Goal: Information Seeking & Learning: Check status

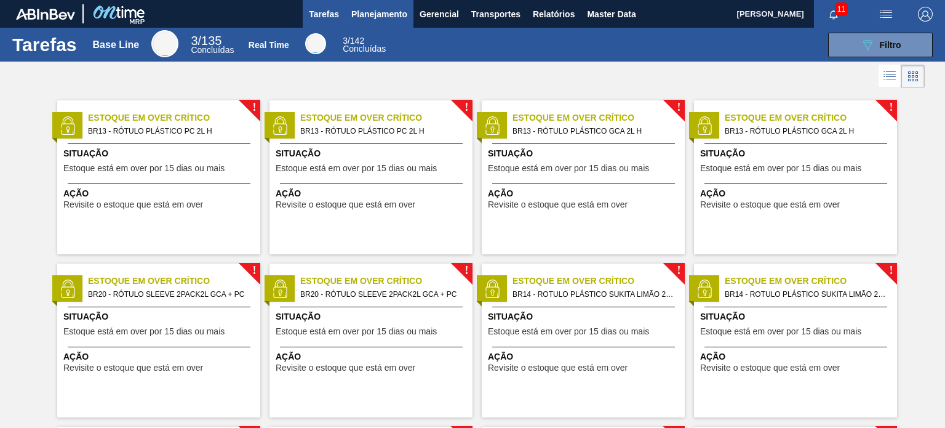
click at [379, 14] on span "Planejamento" at bounding box center [379, 14] width 56 height 15
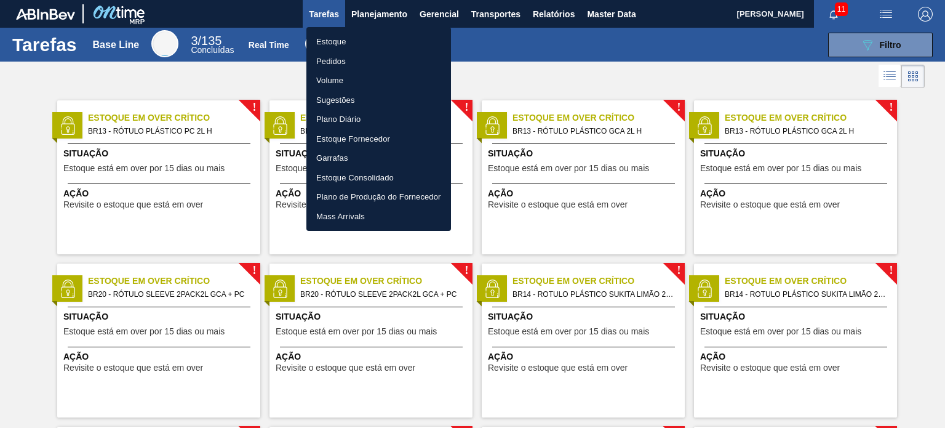
click at [359, 58] on li "Pedidos" at bounding box center [378, 62] width 145 height 20
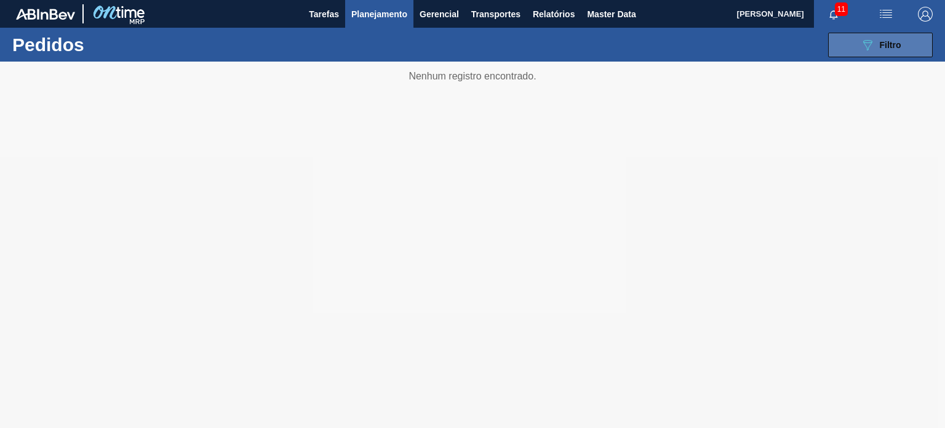
click at [845, 44] on button "089F7B8B-B2A5-4AFE-B5C0-19BA573D28AC Filtro" at bounding box center [880, 45] width 105 height 25
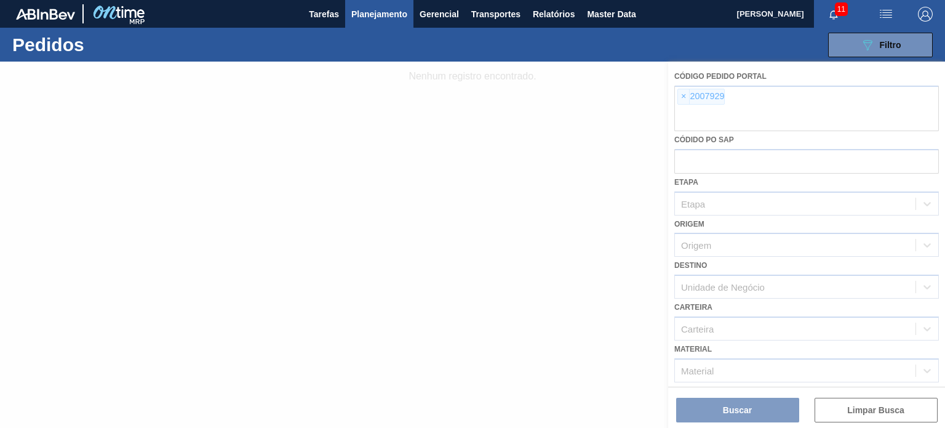
click at [687, 92] on div at bounding box center [472, 245] width 945 height 366
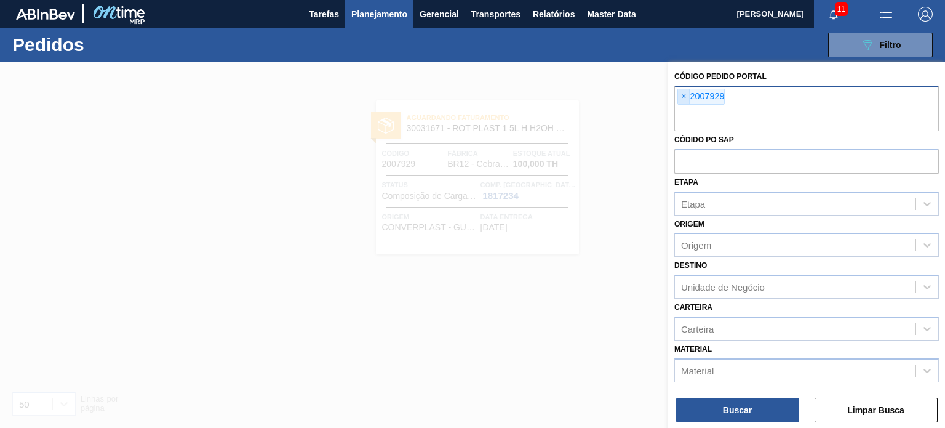
click at [682, 95] on span "×" at bounding box center [684, 96] width 12 height 15
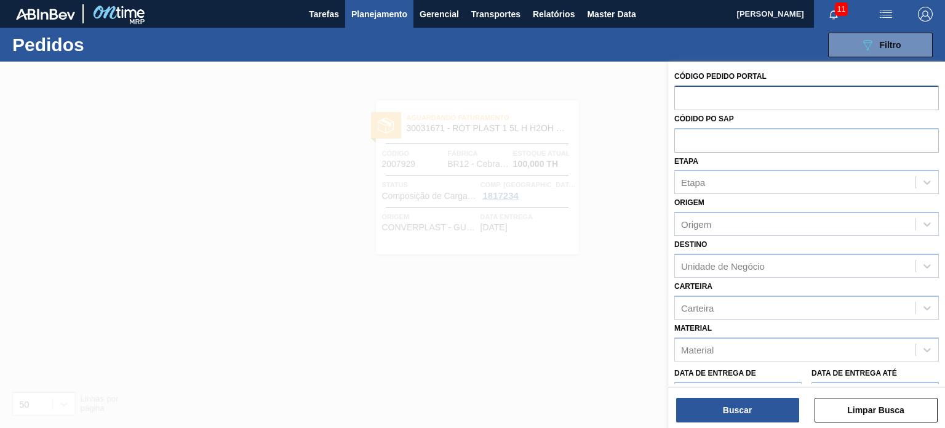
paste input "2008205"
type input "2008205"
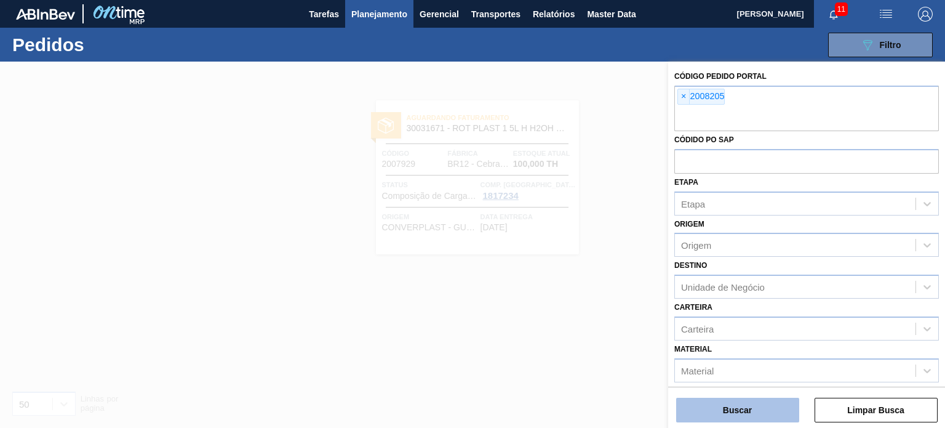
click at [752, 410] on button "Buscar" at bounding box center [737, 409] width 123 height 25
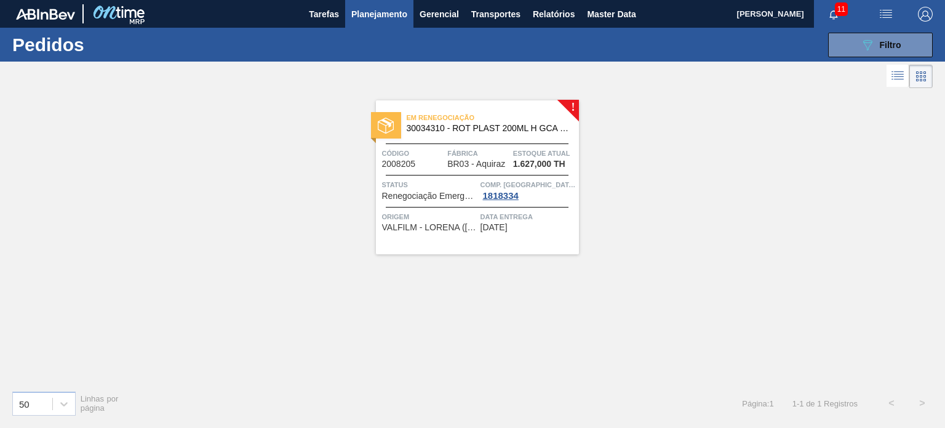
click at [383, 21] on span "Planejamento" at bounding box center [379, 14] width 56 height 15
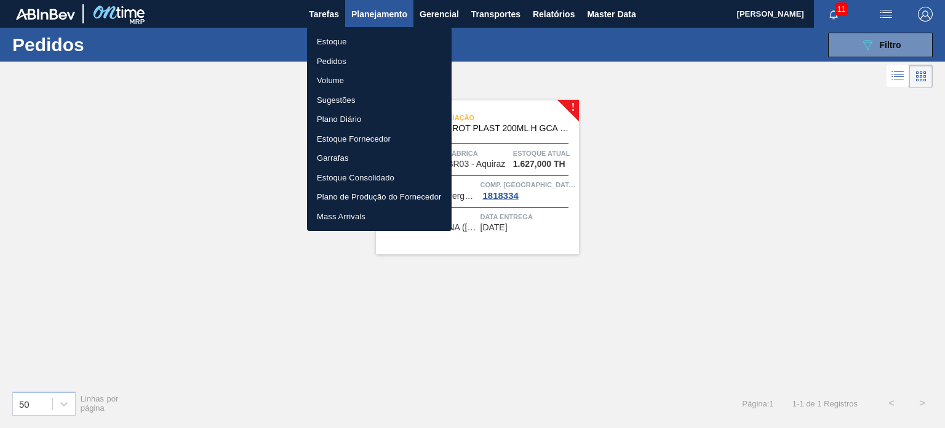
click at [386, 38] on li "Estoque" at bounding box center [379, 42] width 145 height 20
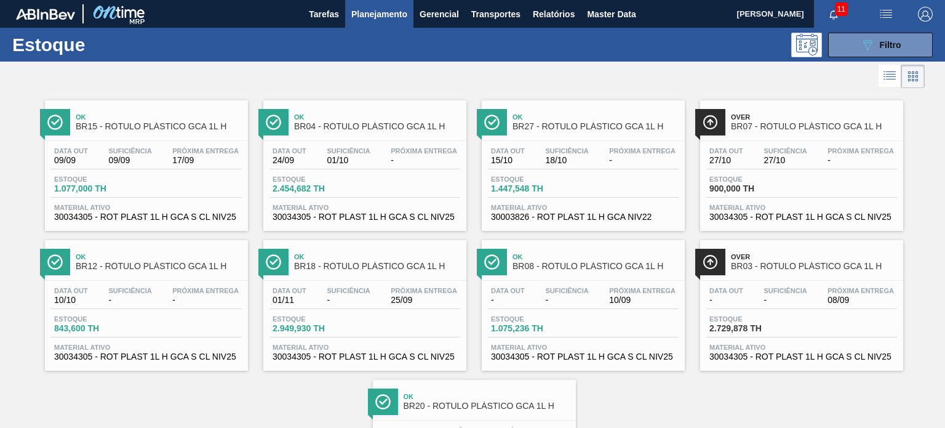
click at [904, 30] on div "Estoque 089F7B8B-B2A5-4AFE-B5C0-19BA573D28AC Filtro" at bounding box center [472, 45] width 945 height 34
click at [888, 45] on span "Filtro" at bounding box center [891, 45] width 22 height 10
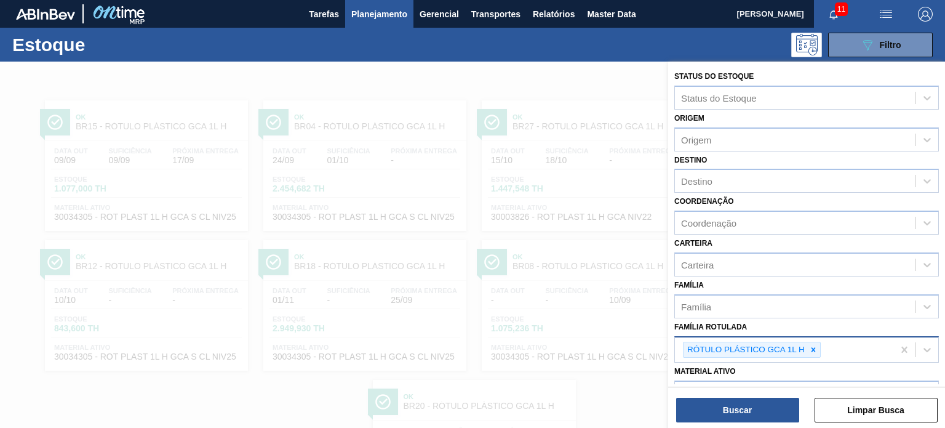
click at [810, 345] on icon at bounding box center [813, 349] width 9 height 9
paste Rotulada "RÓTULO PLÁSTICO GCA 1L H"
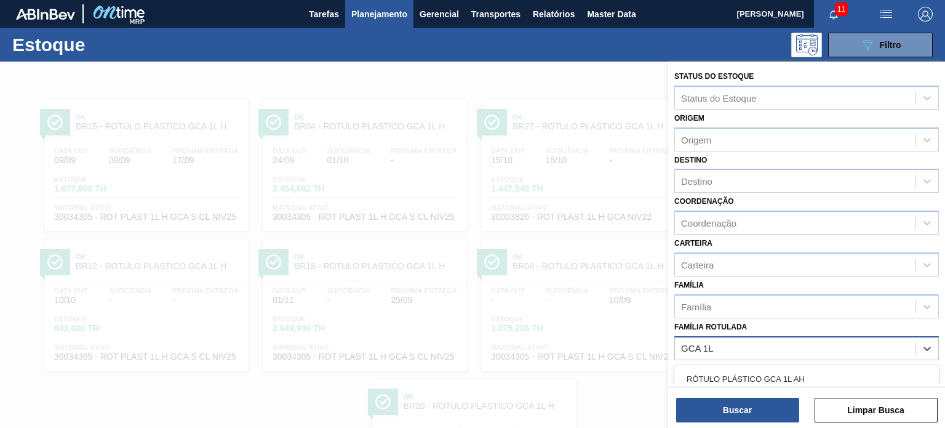
type Rotulada "GCA 1L H"
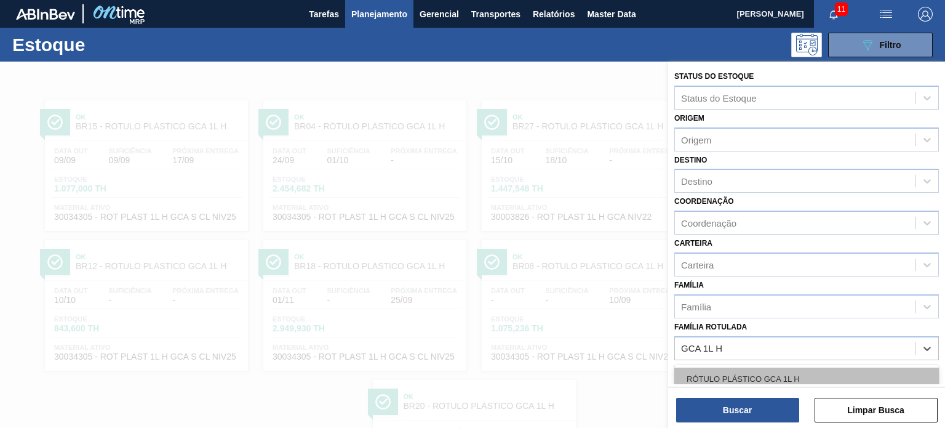
click at [728, 373] on div "RÓTULO PLÁSTICO GCA 1L H" at bounding box center [806, 378] width 265 height 23
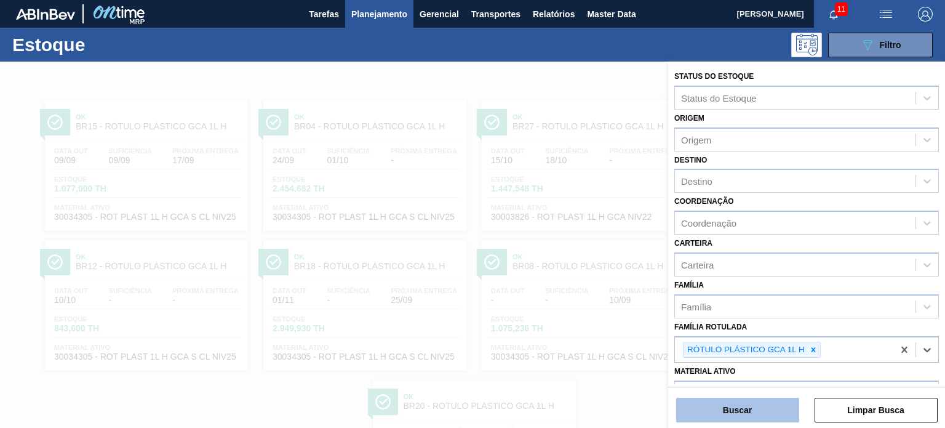
click at [739, 406] on button "Buscar" at bounding box center [737, 409] width 123 height 25
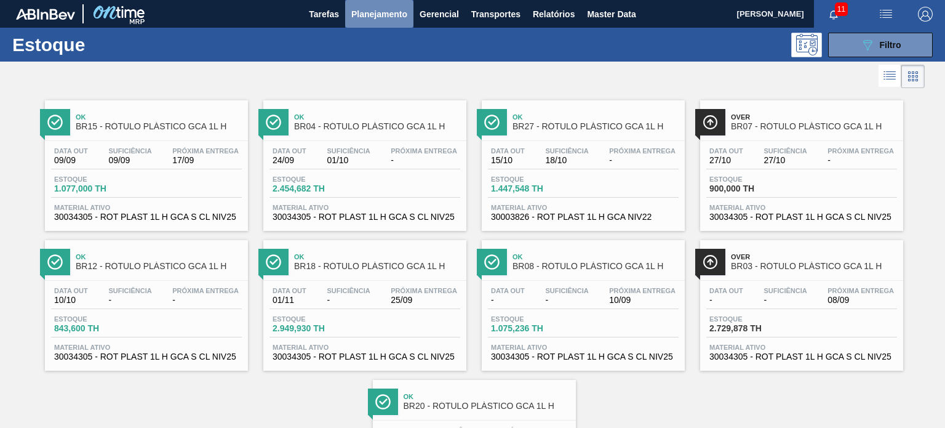
click at [384, 10] on span "Planejamento" at bounding box center [379, 14] width 56 height 15
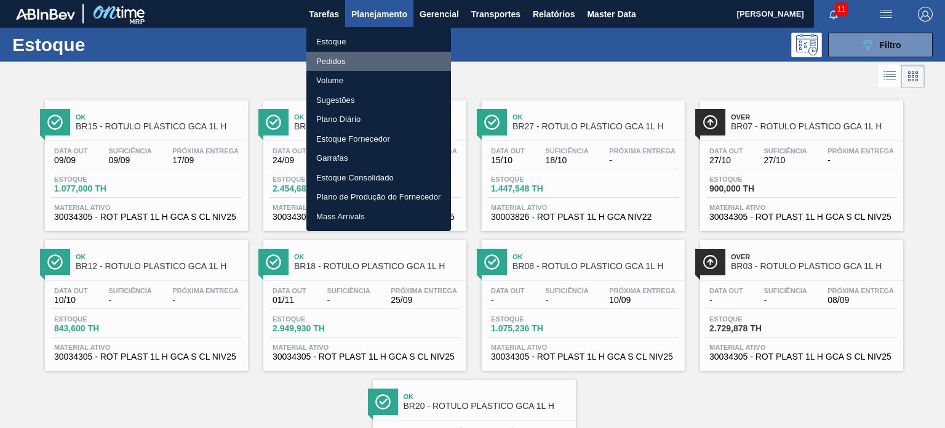
click at [330, 62] on li "Pedidos" at bounding box center [378, 62] width 145 height 20
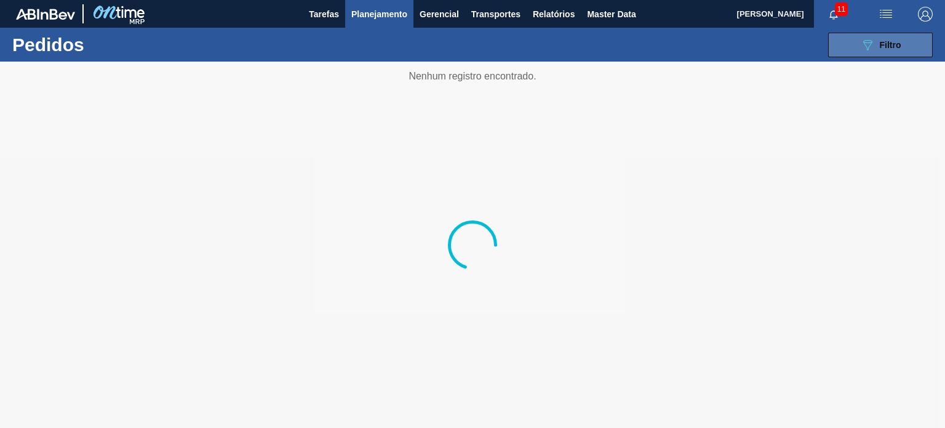
click at [871, 46] on icon "089F7B8B-B2A5-4AFE-B5C0-19BA573D28AC" at bounding box center [867, 45] width 15 height 15
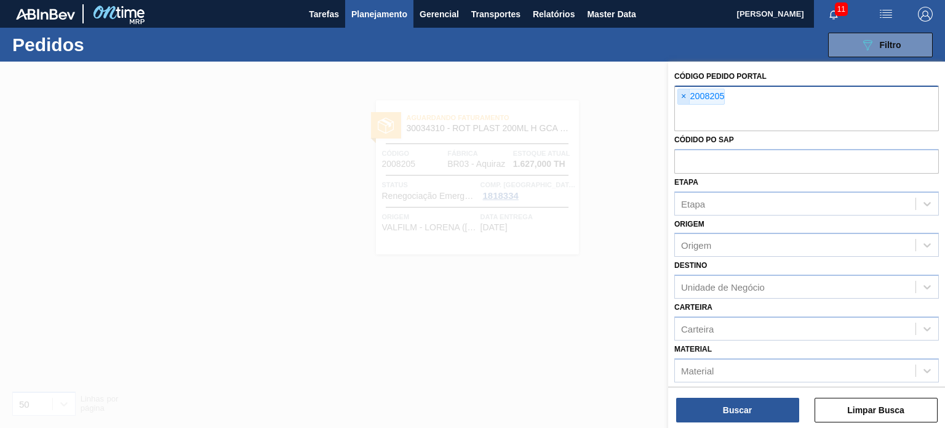
click at [685, 92] on span "×" at bounding box center [684, 96] width 12 height 15
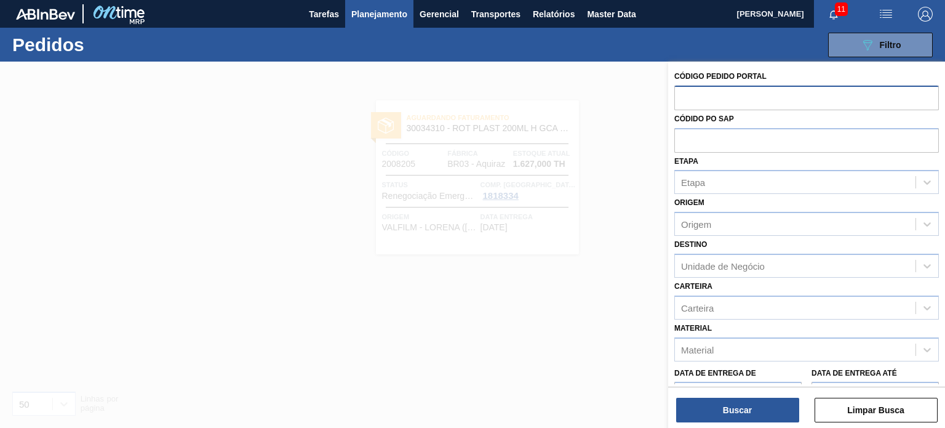
paste input "text"
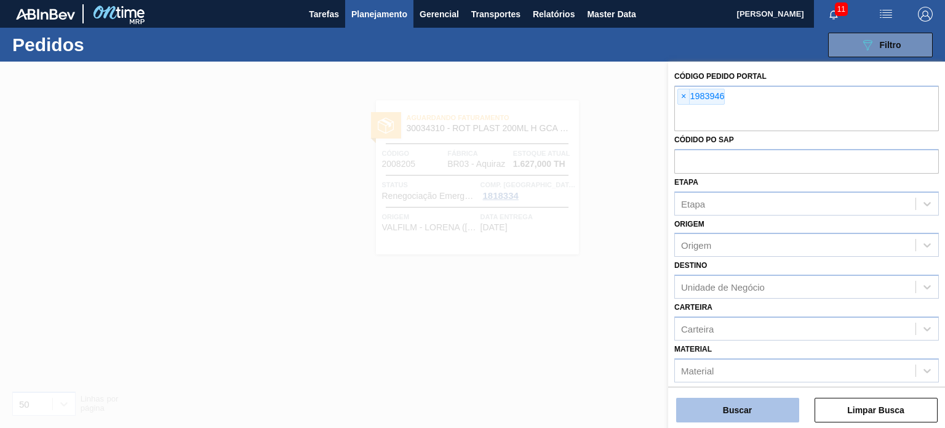
click at [776, 416] on button "Buscar" at bounding box center [737, 409] width 123 height 25
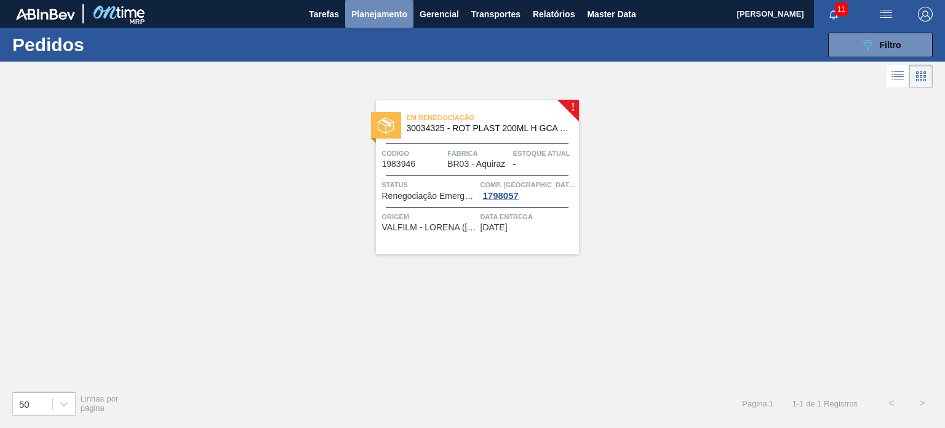
click at [391, 15] on span "Planejamento" at bounding box center [379, 14] width 56 height 15
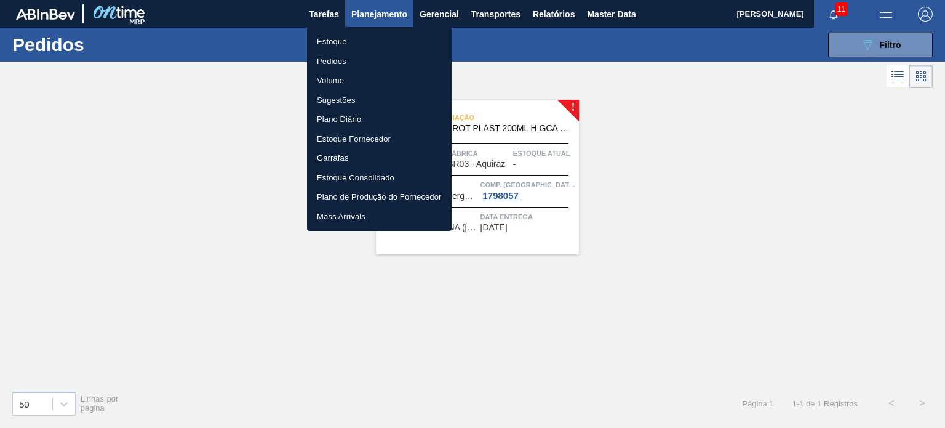
click at [366, 34] on li "Estoque" at bounding box center [379, 42] width 145 height 20
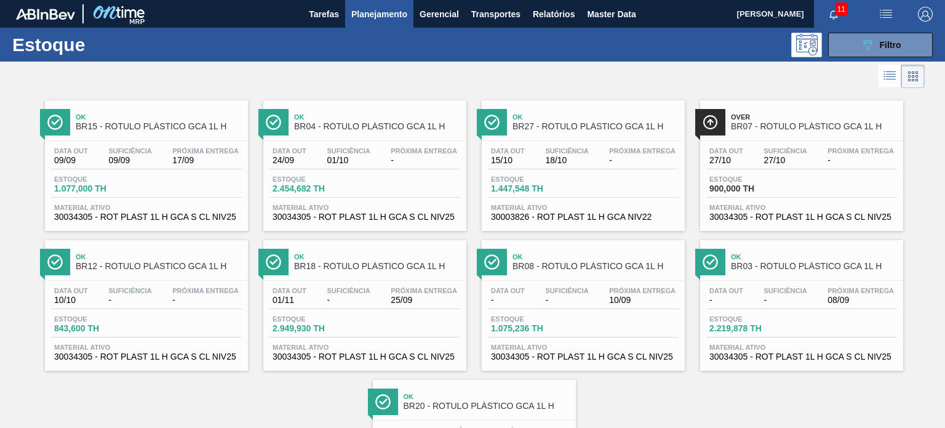
drag, startPoint x: 880, startPoint y: 51, endPoint x: 872, endPoint y: 63, distance: 14.3
click at [879, 51] on div "089F7B8B-B2A5-4AFE-B5C0-19BA573D28AC Filtro" at bounding box center [880, 45] width 41 height 15
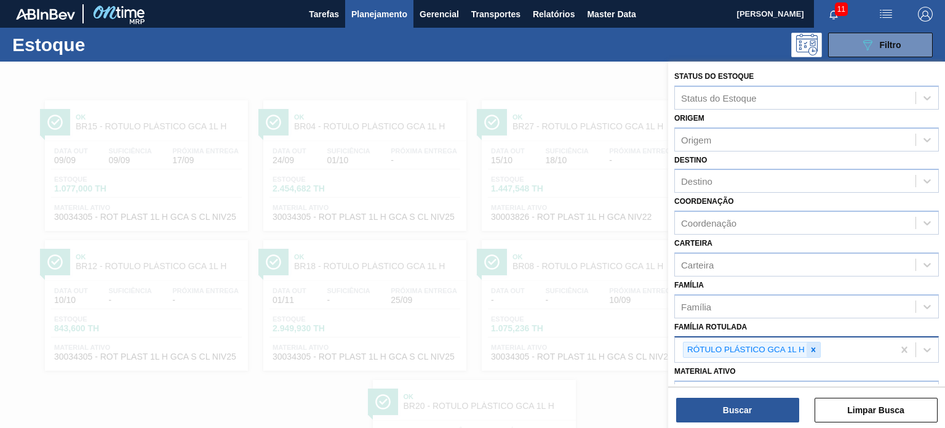
click at [812, 346] on icon at bounding box center [813, 349] width 9 height 9
paste Rotulada "RÓTULO PLÁSTICO PC 1L H"
type Rotulada "RÓTULO PLÁSTICO PC 1L H"
click at [774, 388] on div "Buscar Limpar Busca" at bounding box center [806, 403] width 277 height 34
click at [585, 317] on div at bounding box center [472, 276] width 945 height 428
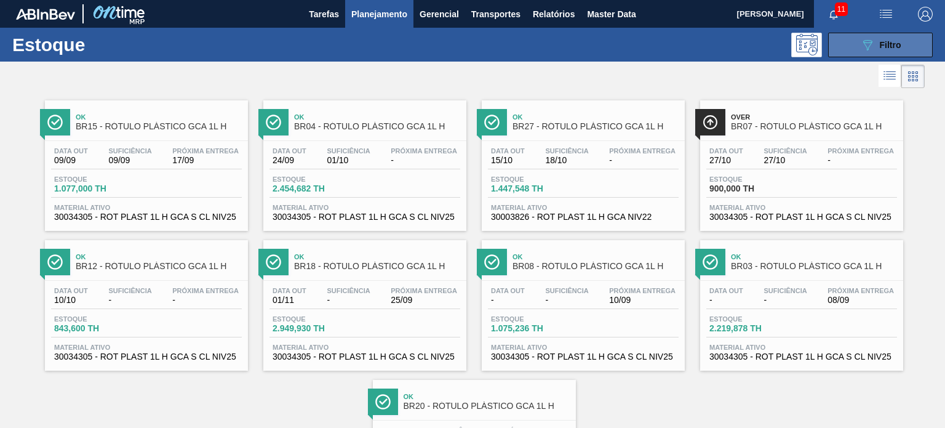
click at [840, 41] on button "089F7B8B-B2A5-4AFE-B5C0-19BA573D28AC Filtro" at bounding box center [880, 45] width 105 height 25
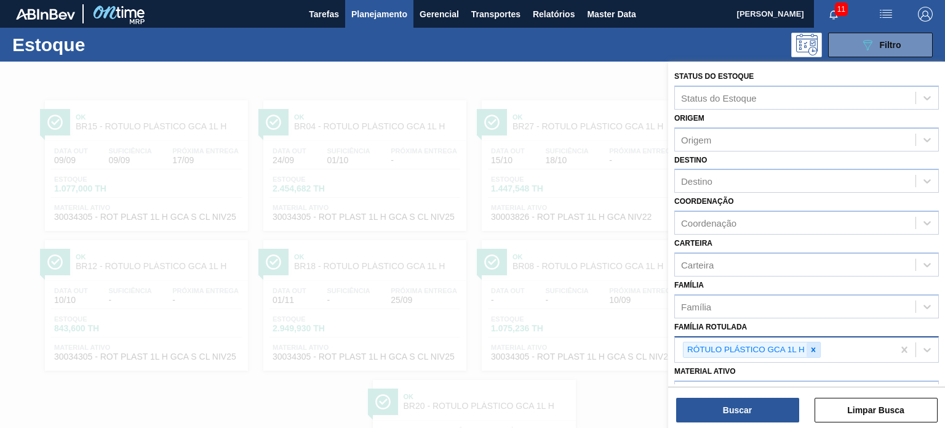
click at [815, 349] on icon at bounding box center [813, 349] width 9 height 9
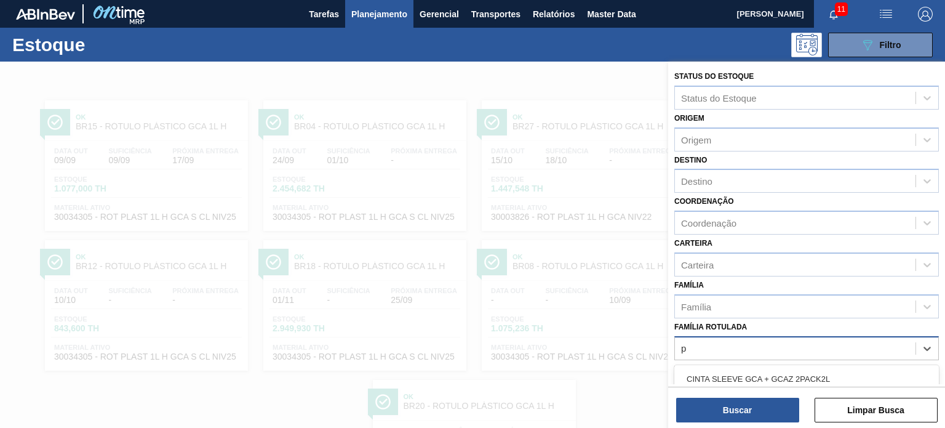
scroll to position [111, 0]
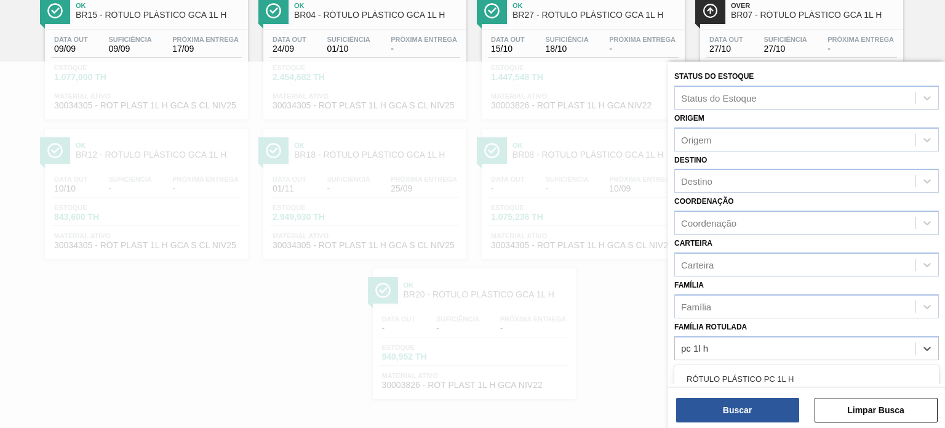
type Rotulada "pc 1l h"
click at [775, 387] on div "Buscar Limpar Busca" at bounding box center [806, 403] width 277 height 34
click at [762, 352] on div "Família Rotulada" at bounding box center [795, 348] width 241 height 18
type Rotulada "pc 1l h"
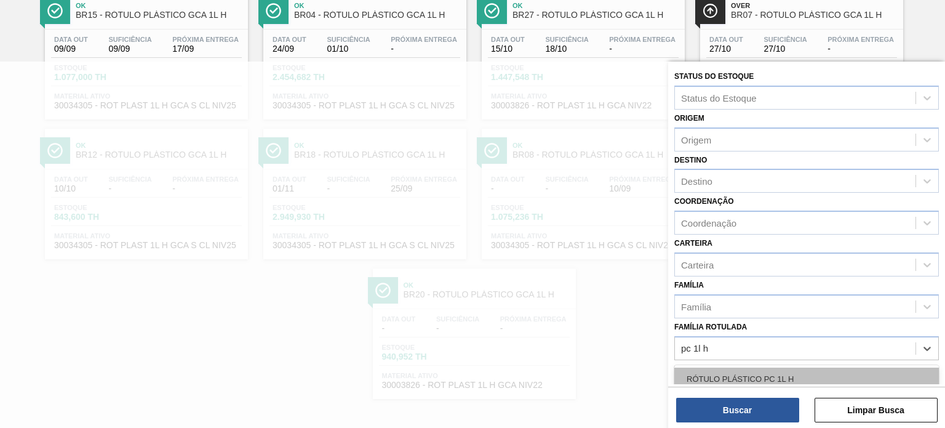
click at [753, 373] on div "RÓTULO PLÁSTICO PC 1L H" at bounding box center [806, 378] width 265 height 23
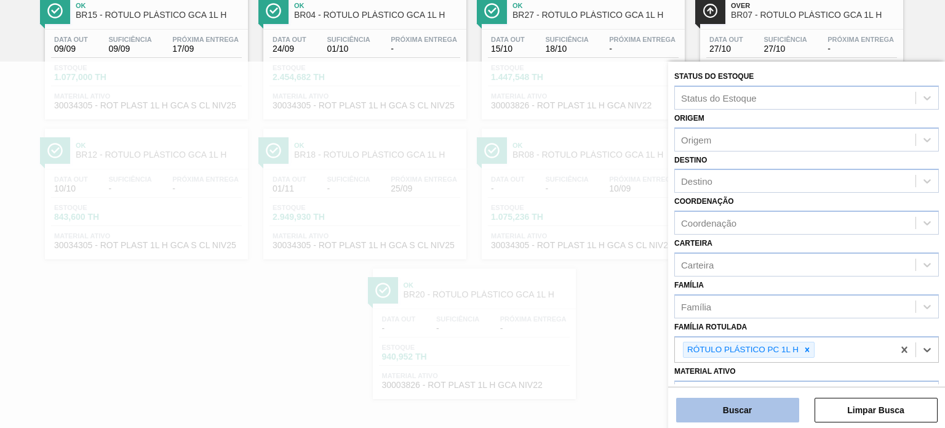
click at [744, 407] on button "Buscar" at bounding box center [737, 409] width 123 height 25
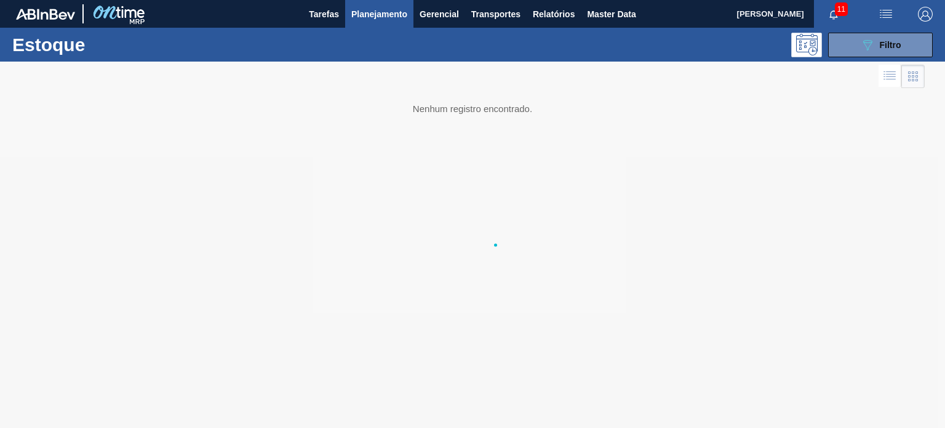
scroll to position [0, 0]
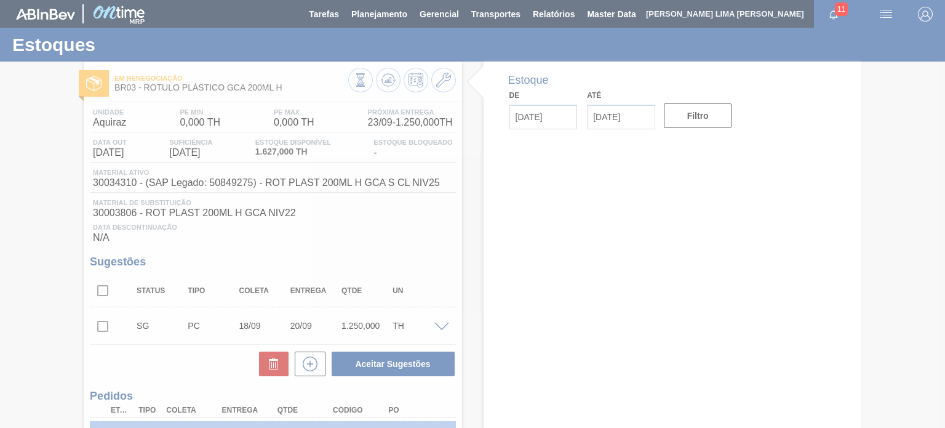
click at [386, 84] on div at bounding box center [472, 214] width 945 height 428
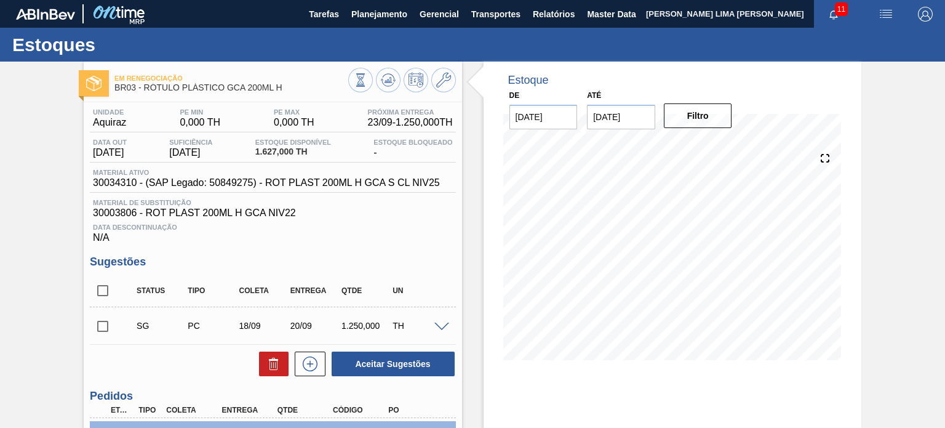
click at [367, 84] on icon at bounding box center [361, 80] width 14 height 14
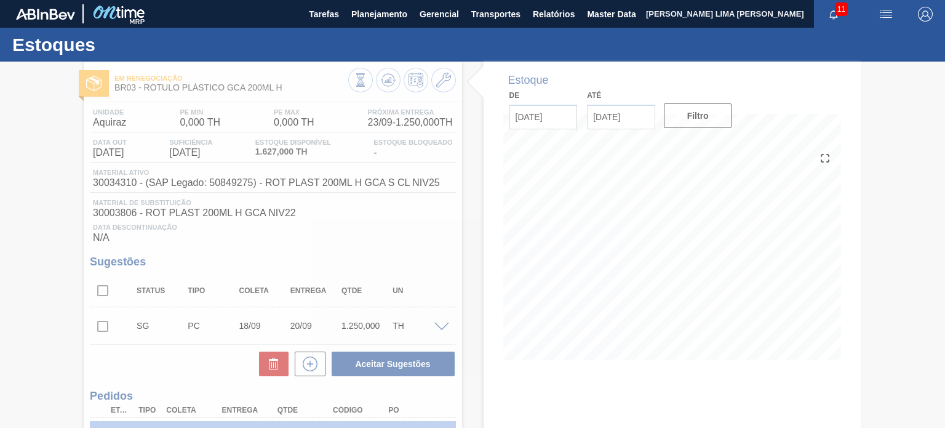
click at [610, 111] on div at bounding box center [472, 245] width 945 height 366
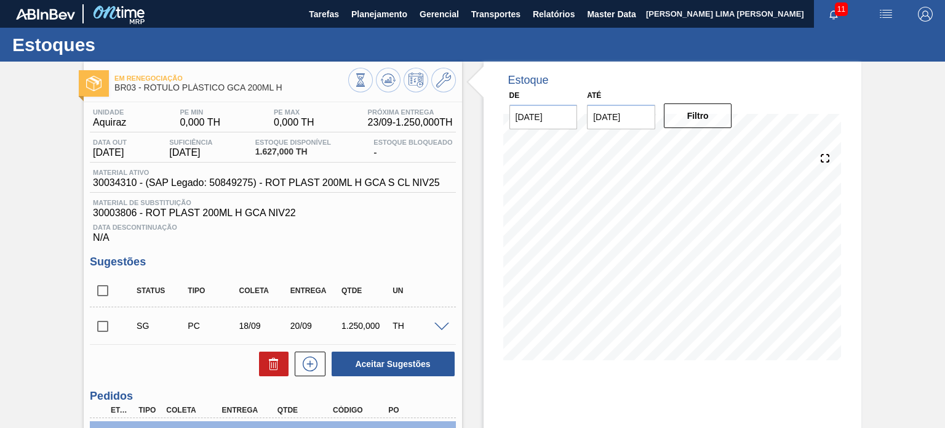
click at [635, 117] on input "02/09/2025" at bounding box center [621, 117] width 68 height 25
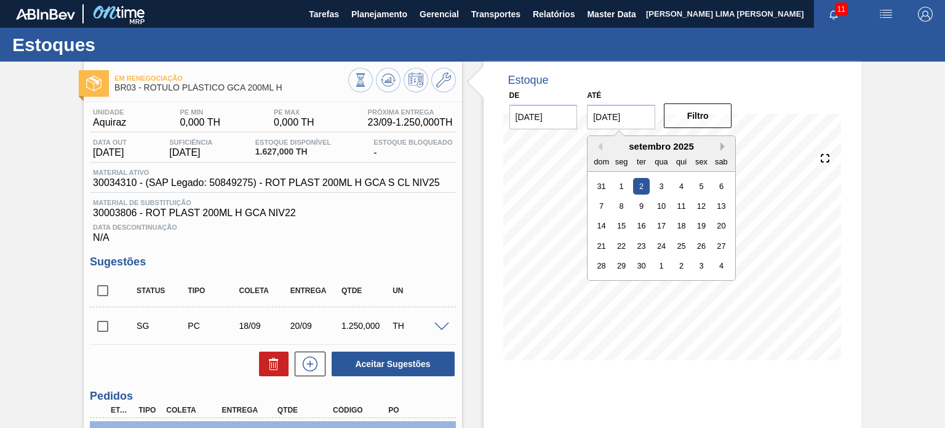
click at [720, 147] on button "Next Month" at bounding box center [724, 146] width 9 height 9
click at [720, 148] on button "Next Month" at bounding box center [724, 146] width 9 height 9
click at [720, 149] on button "Next Month" at bounding box center [724, 146] width 9 height 9
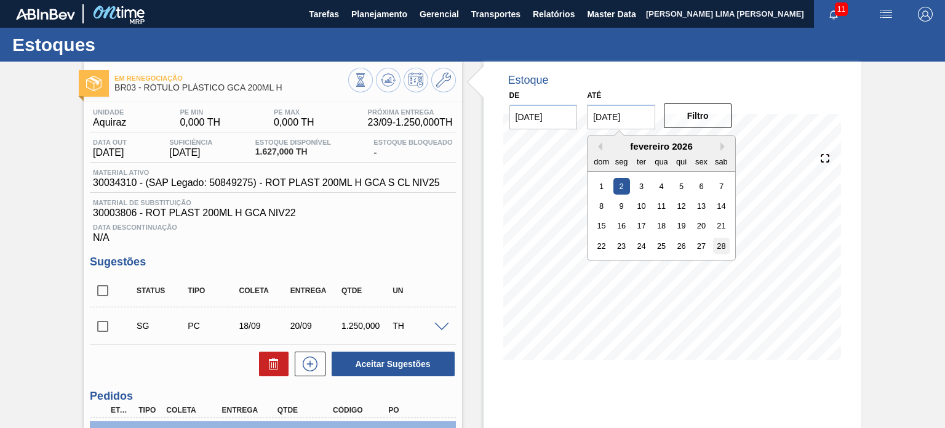
click at [718, 250] on div "28" at bounding box center [721, 245] width 17 height 17
type input "28/02/2026"
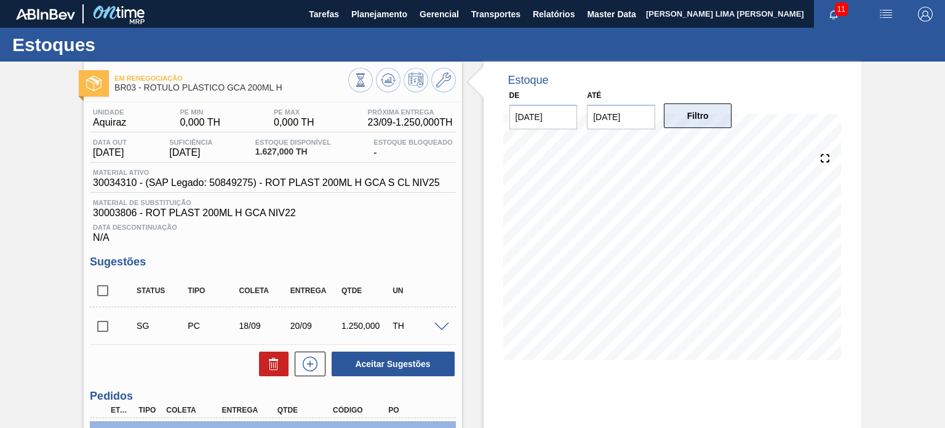
click at [682, 107] on button "Filtro" at bounding box center [698, 115] width 68 height 25
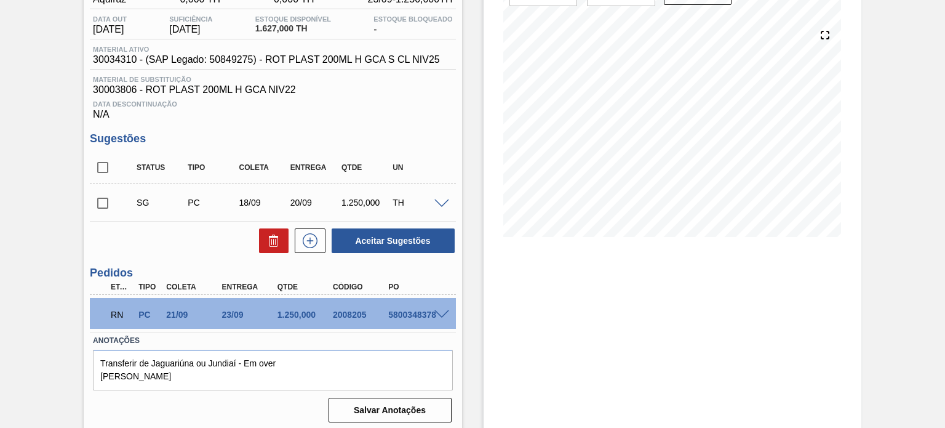
scroll to position [62, 0]
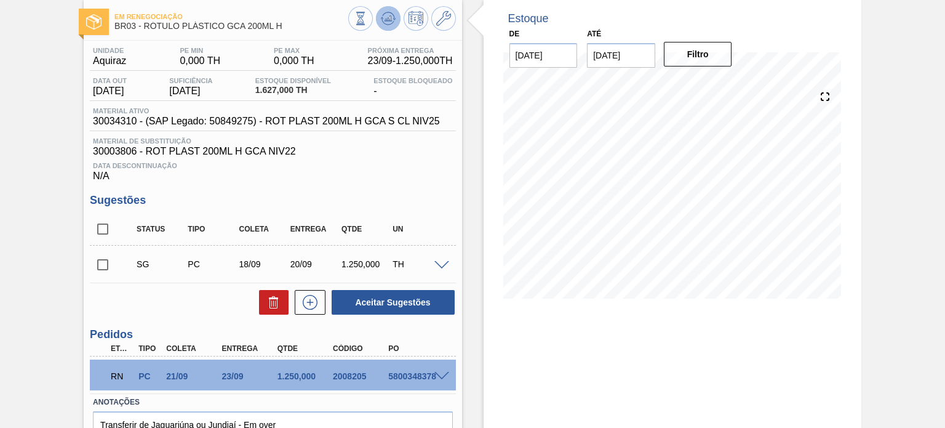
click at [385, 29] on button at bounding box center [388, 18] width 25 height 25
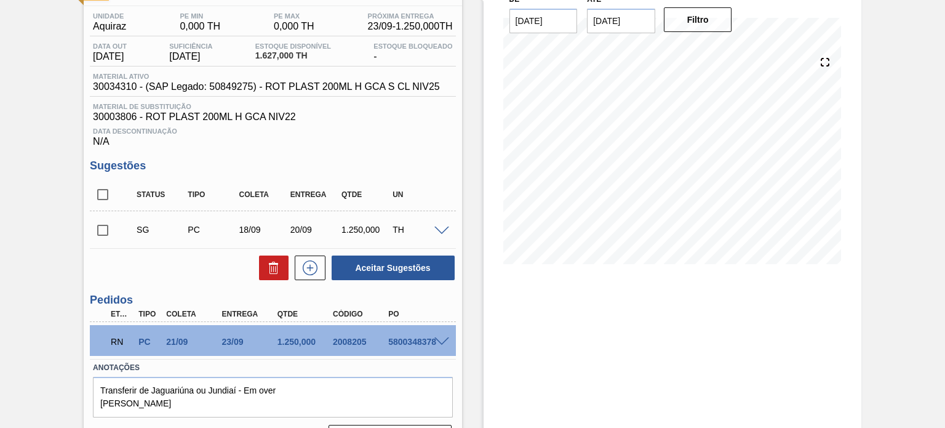
scroll to position [128, 0]
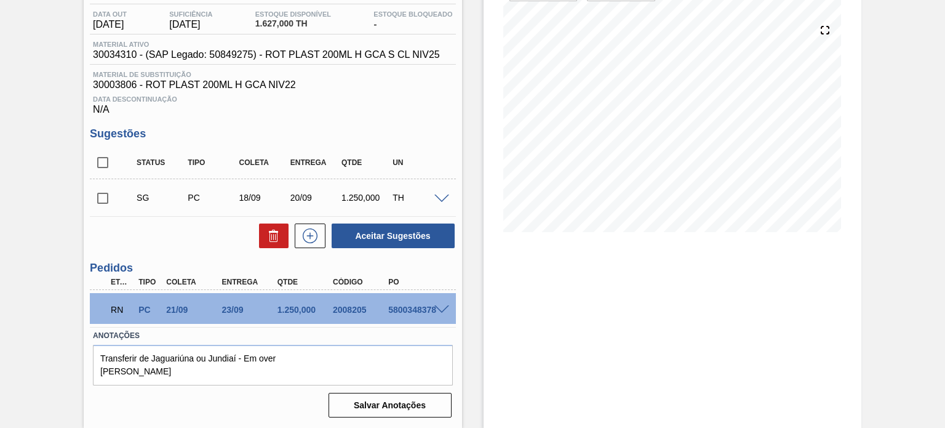
click at [436, 311] on span at bounding box center [441, 309] width 15 height 9
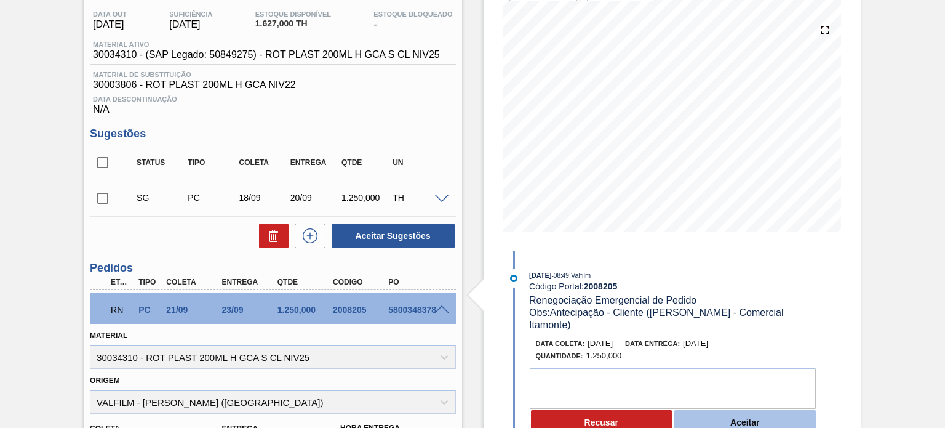
click at [758, 415] on button "Aceitar" at bounding box center [744, 422] width 141 height 25
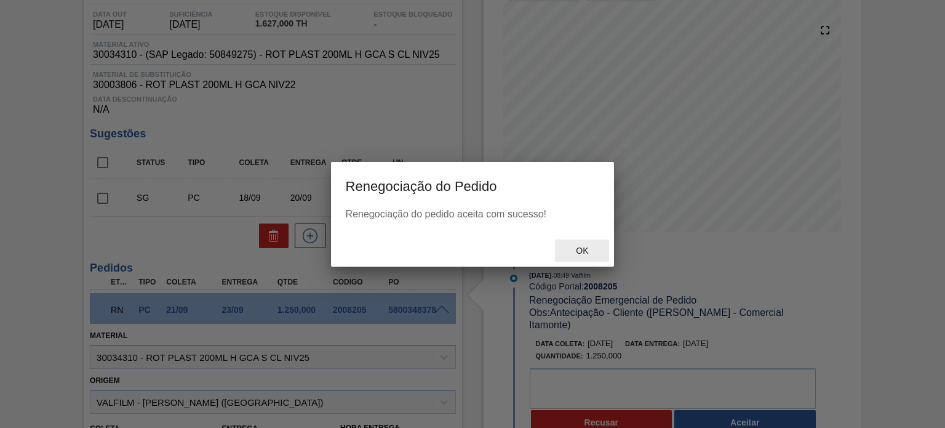
click at [581, 250] on span "Ok" at bounding box center [582, 250] width 32 height 10
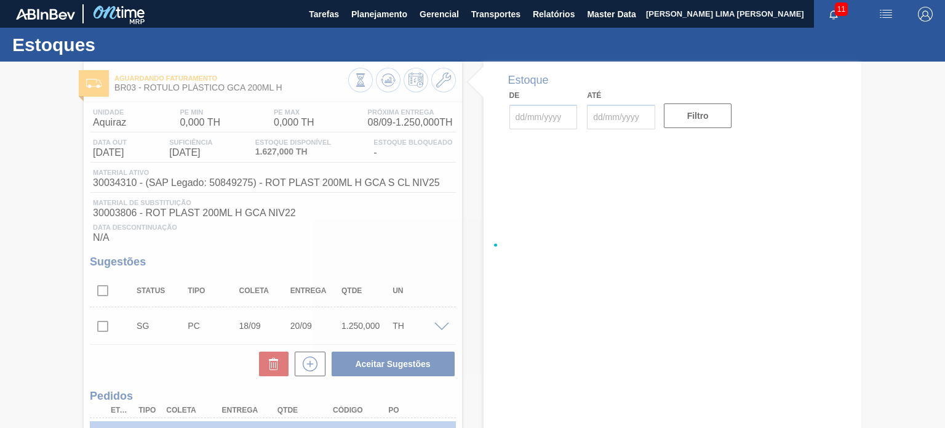
type input "[DATE]"
type input "28/02/2026"
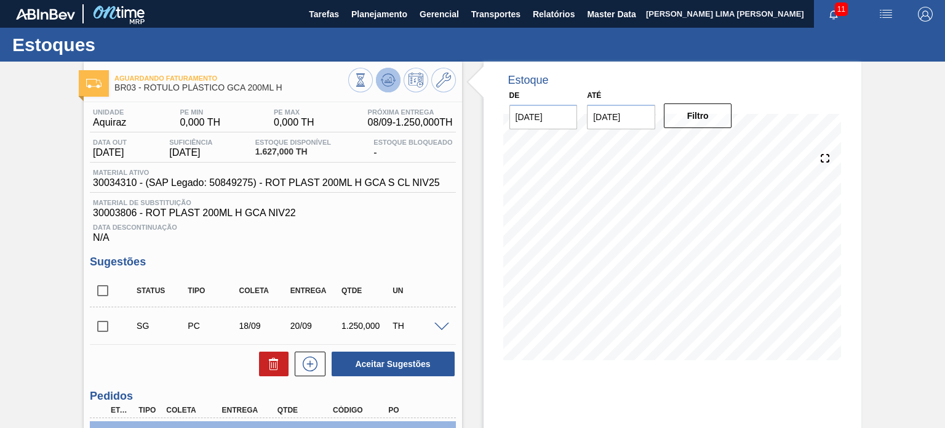
drag, startPoint x: 386, startPoint y: 83, endPoint x: 393, endPoint y: 83, distance: 6.8
click at [367, 83] on icon at bounding box center [361, 80] width 14 height 14
click at [453, 84] on button at bounding box center [443, 80] width 25 height 25
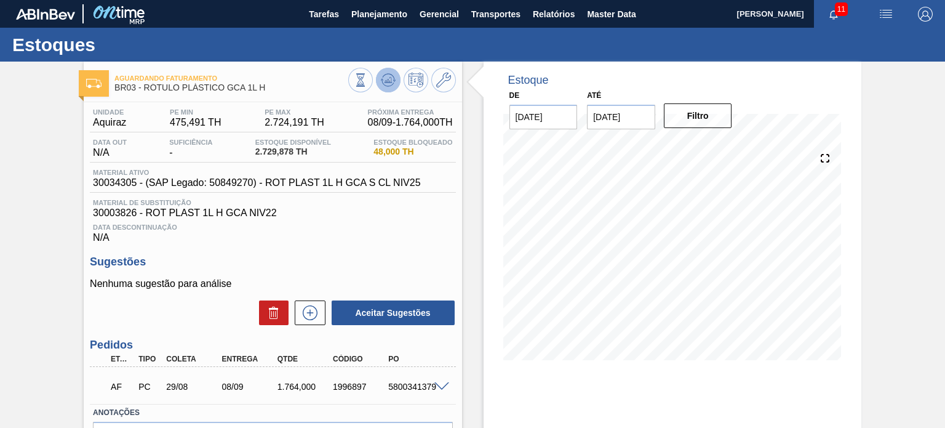
click at [367, 81] on icon at bounding box center [361, 80] width 14 height 14
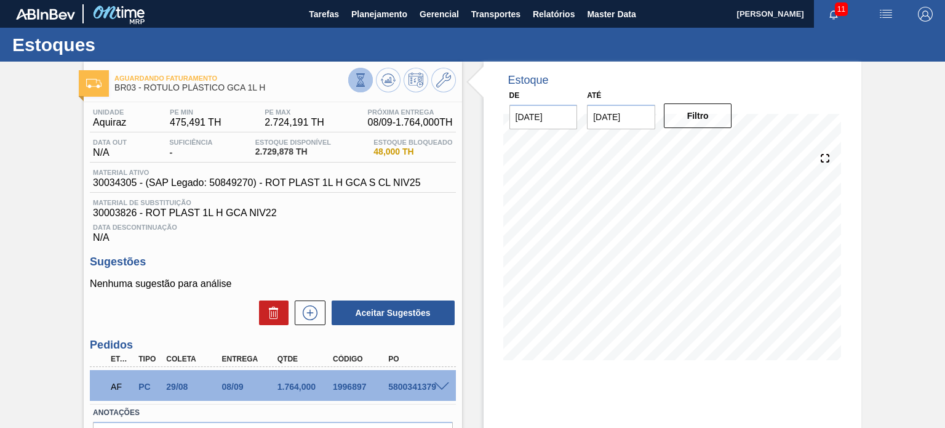
click at [364, 84] on icon at bounding box center [361, 80] width 14 height 14
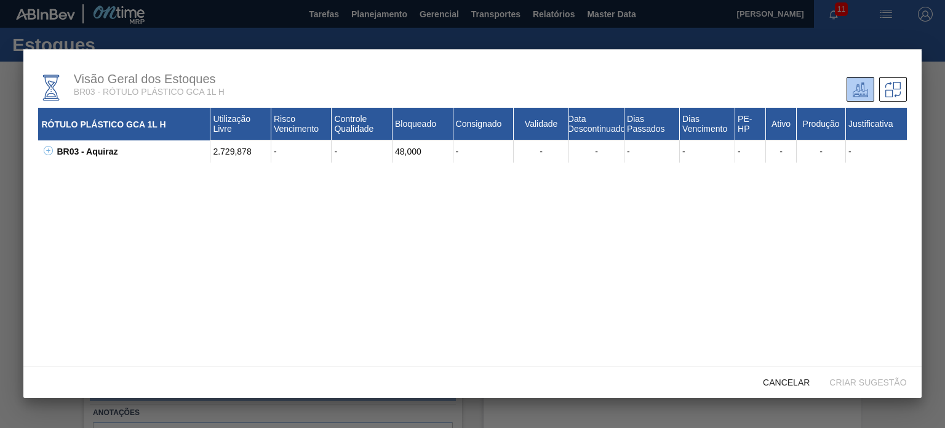
click at [46, 149] on icon at bounding box center [48, 150] width 9 height 9
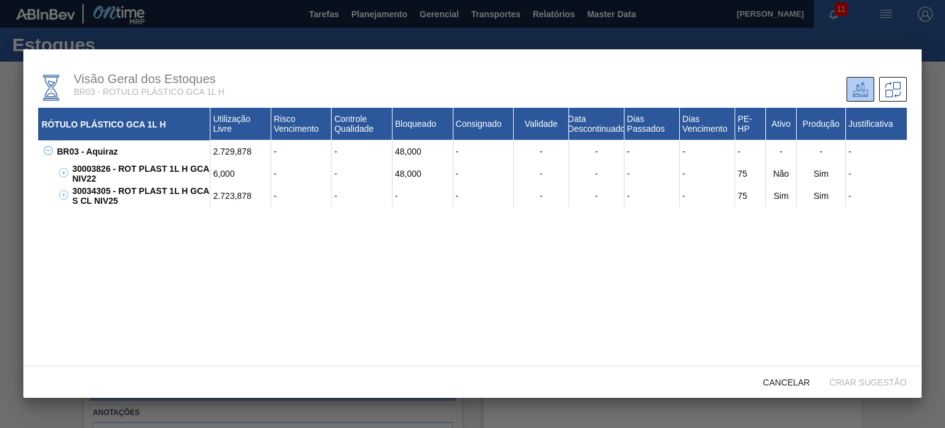
click at [100, 249] on div "RÓTULO PLÁSTICO GCA 1L H Utilização Livre Risco Vencimento Controle Qualidade B…" at bounding box center [472, 258] width 868 height 301
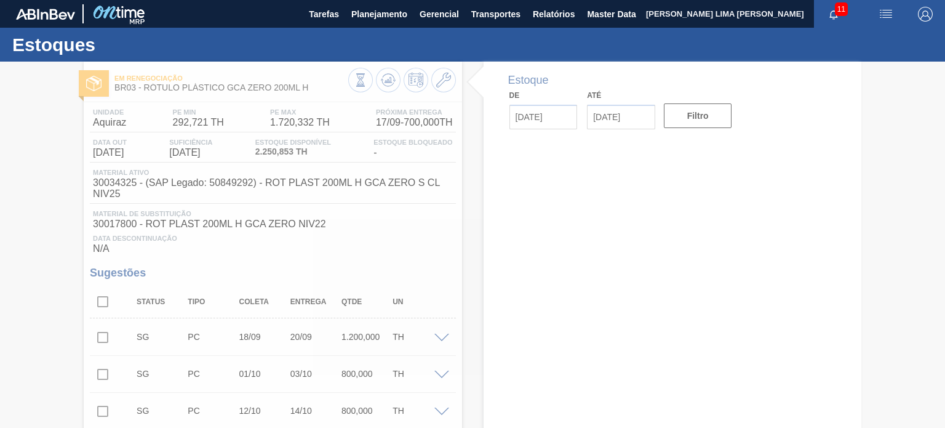
type input "[DATE]"
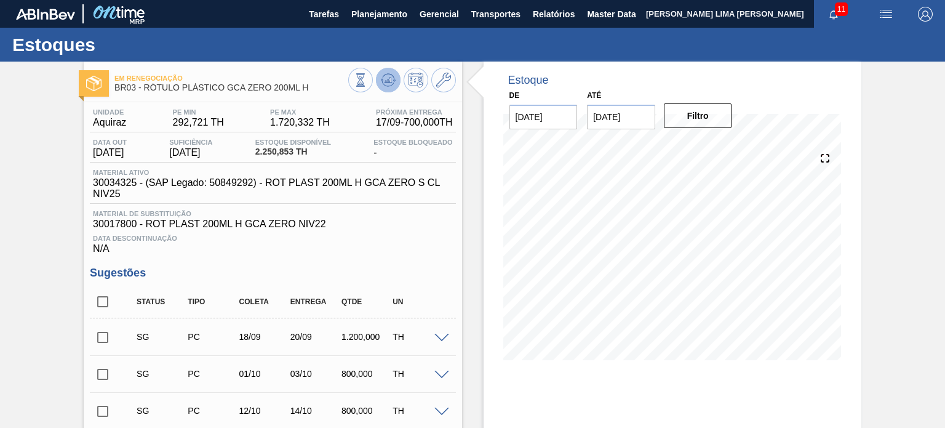
click at [391, 85] on icon at bounding box center [387, 83] width 12 height 6
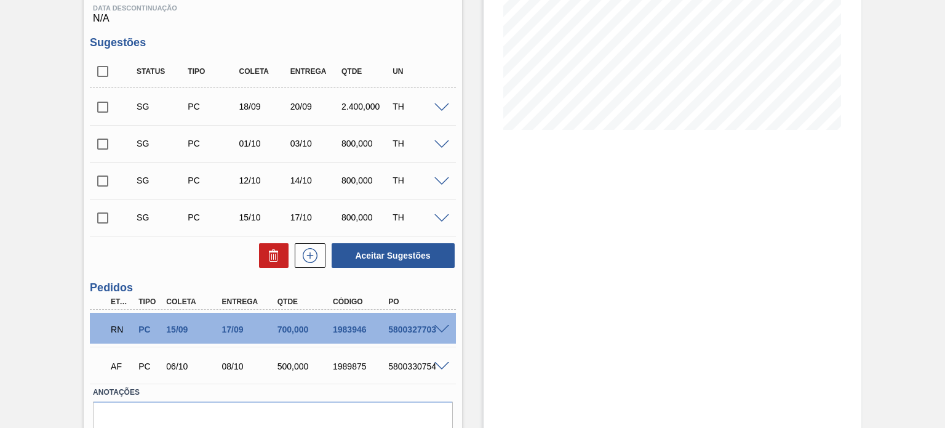
scroll to position [246, 0]
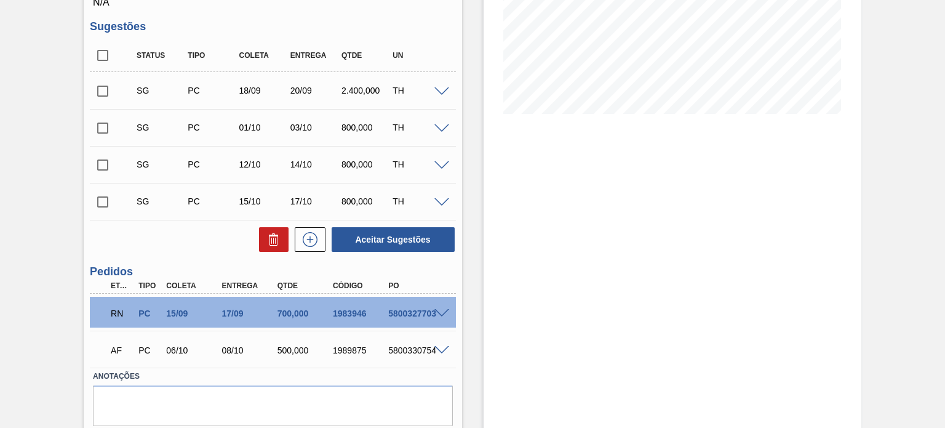
click at [443, 311] on span at bounding box center [441, 313] width 15 height 9
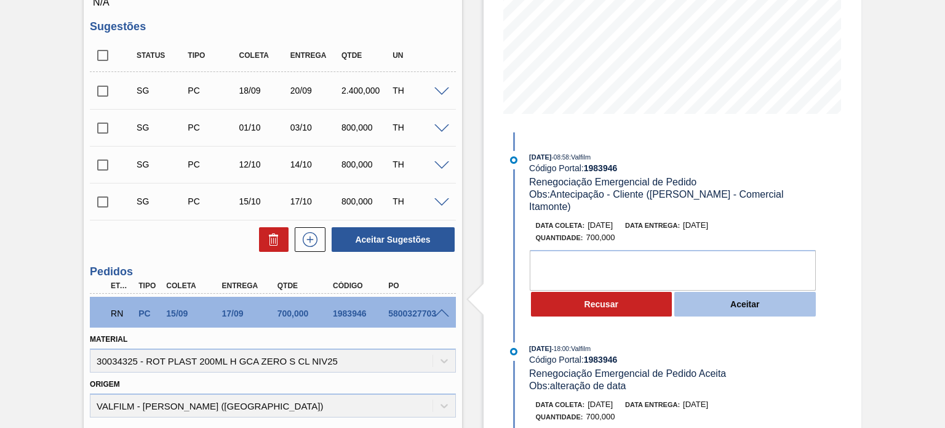
click at [719, 292] on button "Aceitar" at bounding box center [744, 304] width 141 height 25
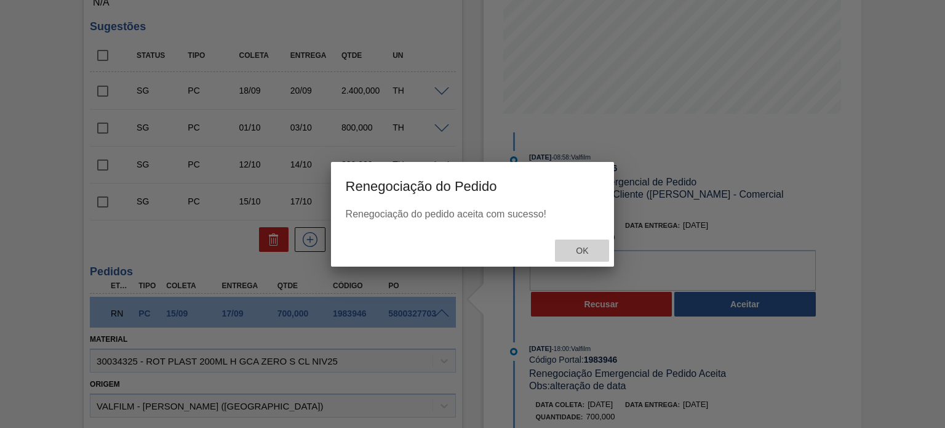
click at [587, 244] on div "Ok" at bounding box center [582, 250] width 54 height 23
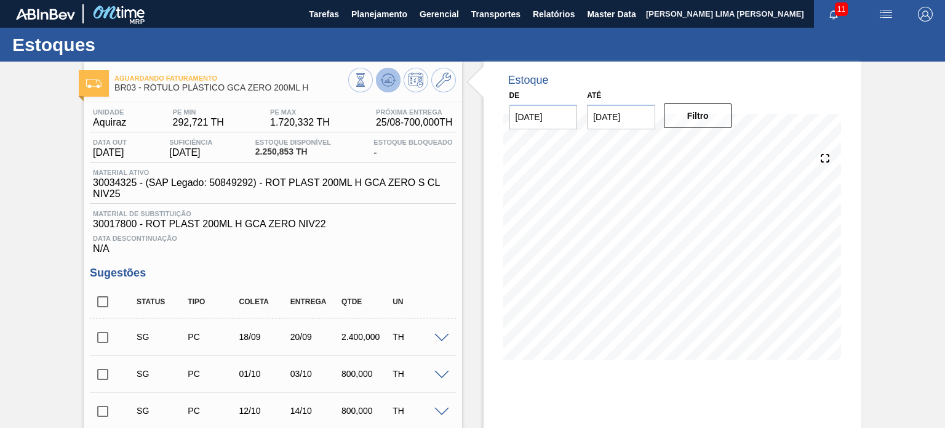
click at [367, 74] on icon at bounding box center [361, 80] width 14 height 14
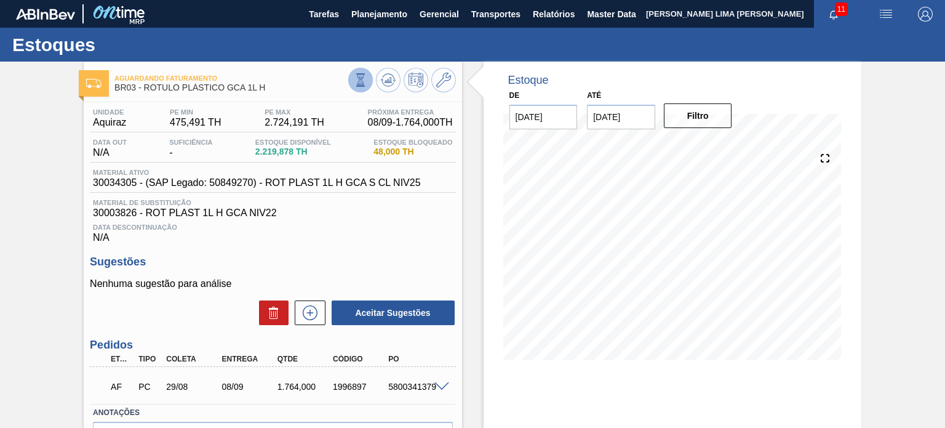
click at [357, 75] on icon at bounding box center [361, 80] width 14 height 14
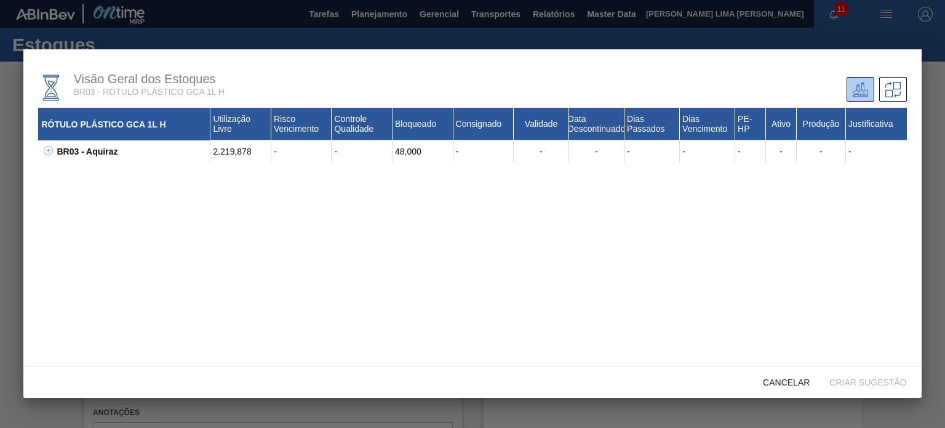
click at [49, 153] on icon at bounding box center [48, 150] width 9 height 9
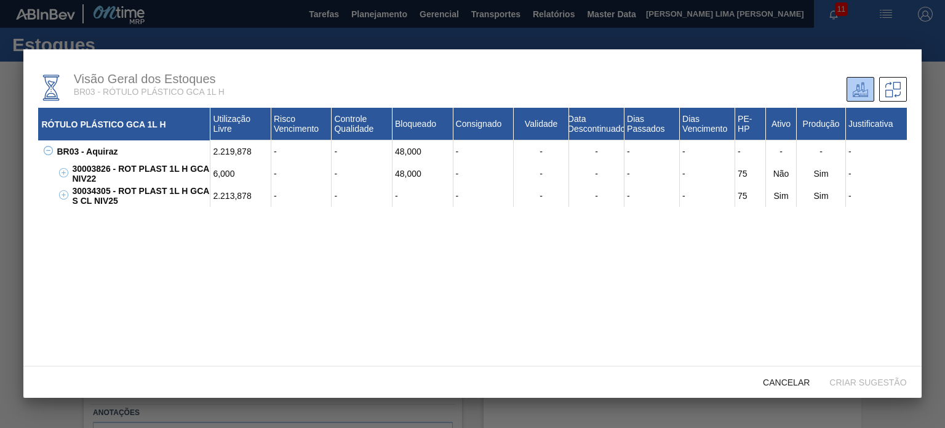
click at [96, 188] on div "30034305 - ROT PLAST 1L H GCA S CL NIV25" at bounding box center [139, 196] width 141 height 22
copy div "30034305"
click at [778, 384] on span "Cancelar" at bounding box center [786, 382] width 66 height 10
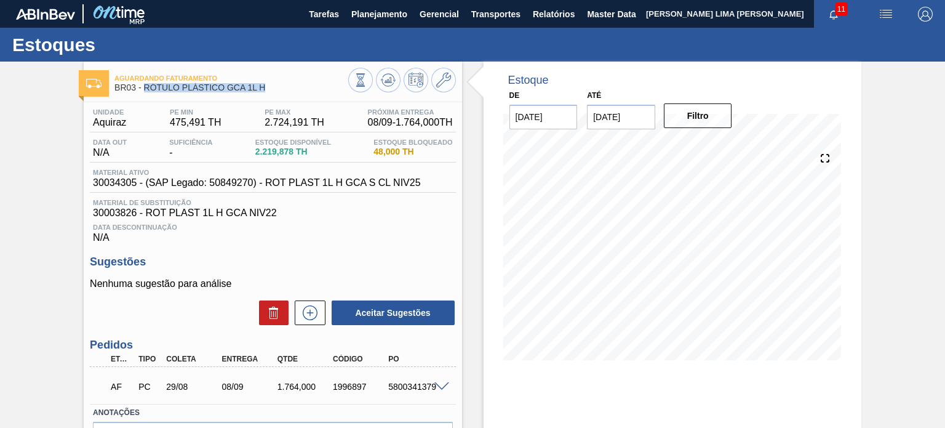
drag, startPoint x: 281, startPoint y: 93, endPoint x: 143, endPoint y: 93, distance: 137.2
click at [143, 93] on div "Aguardando Faturamento BR03 - RÓTULO PLÁSTICO GCA 1L H" at bounding box center [230, 84] width 233 height 28
copy span "RÓTULO PLÁSTICO GCA 1L H"
click at [367, 87] on icon at bounding box center [361, 80] width 14 height 14
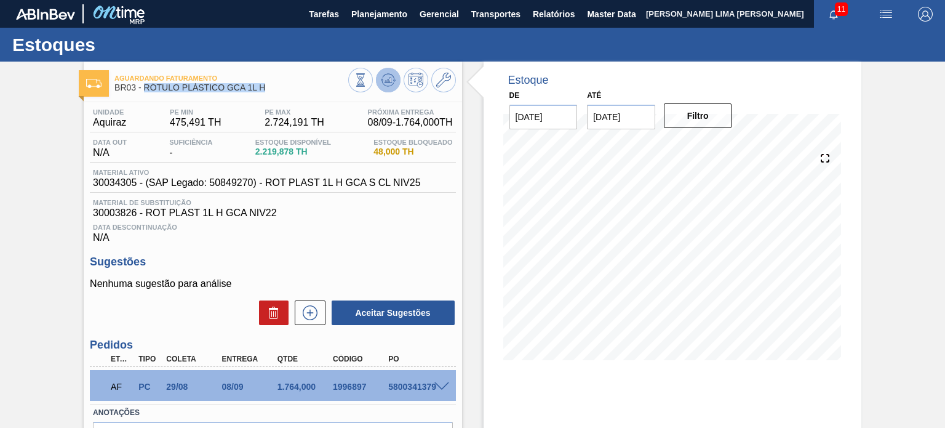
click at [388, 87] on span at bounding box center [388, 80] width 15 height 15
click at [110, 184] on span "30034305 - (SAP Legado: 50849270) - ROT PLAST 1L H GCA S CL NIV25" at bounding box center [256, 182] width 327 height 11
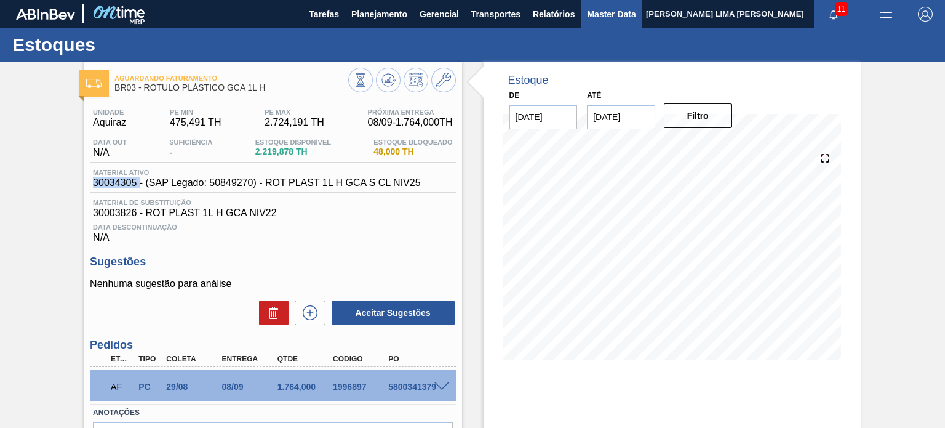
copy span "30034305"
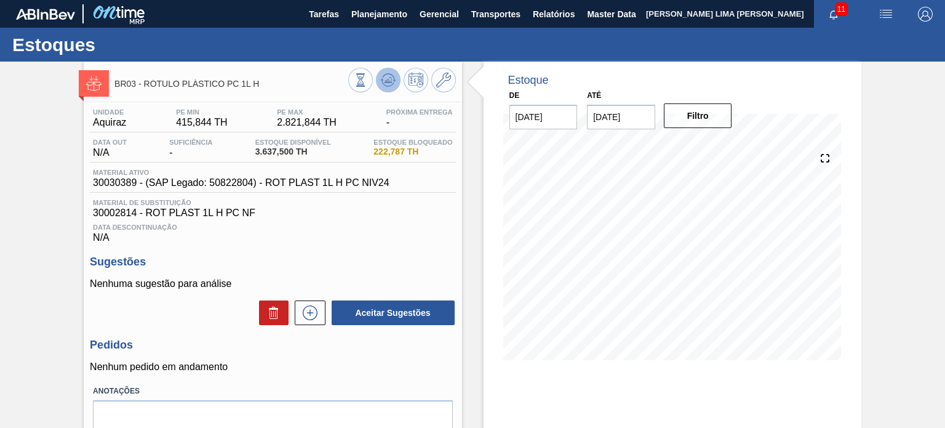
click at [386, 81] on icon at bounding box center [388, 80] width 8 height 6
click at [114, 179] on span "30030389 - (SAP Legado: 50822804) - ROT PLAST 1L H PC NIV24" at bounding box center [241, 182] width 296 height 11
copy span "30030389"
